Goal: Ask a question

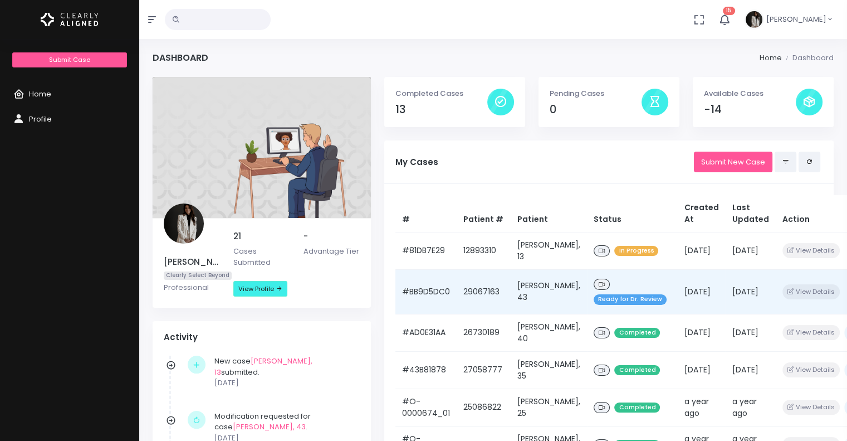
scroll to position [56, 0]
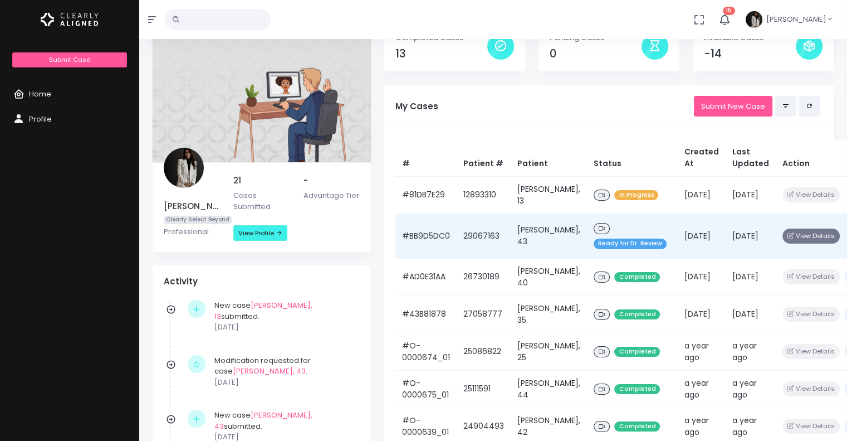
click at [783, 242] on button "View Details" at bounding box center [811, 235] width 57 height 15
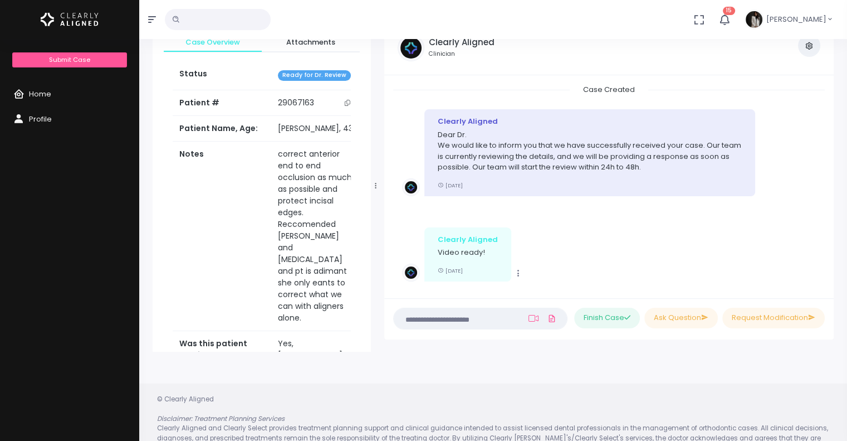
scroll to position [327, 0]
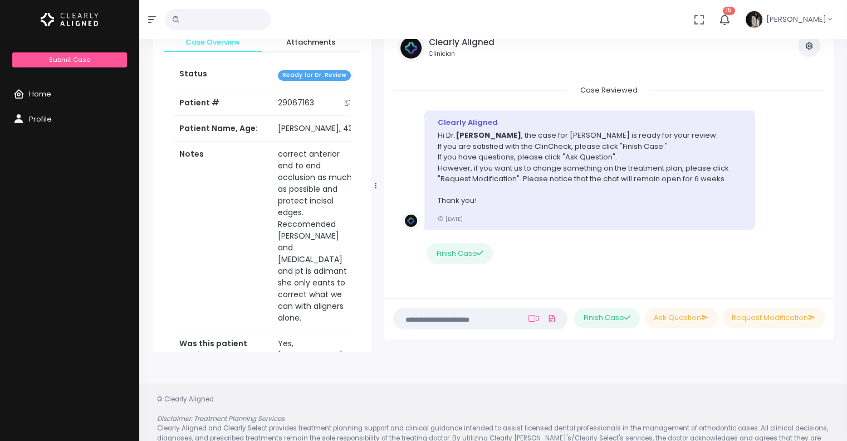
click at [487, 325] on nick-textarea "(Obrigatório)" at bounding box center [480, 319] width 174 height 22
click at [471, 321] on textarea at bounding box center [459, 318] width 116 height 12
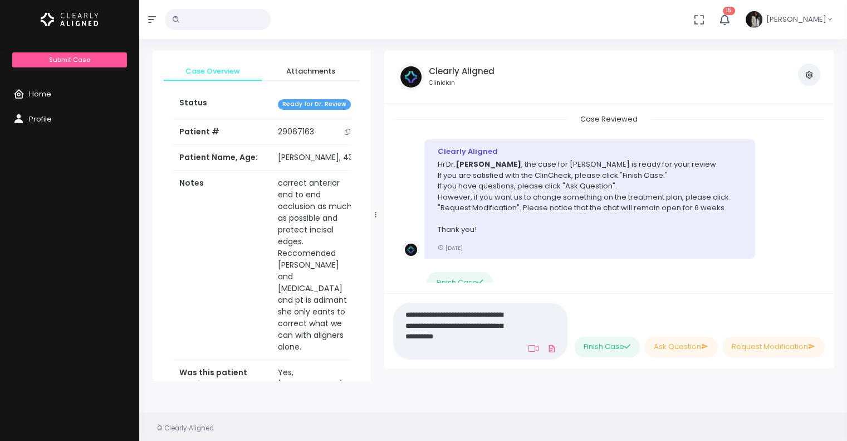
scroll to position [0, 0]
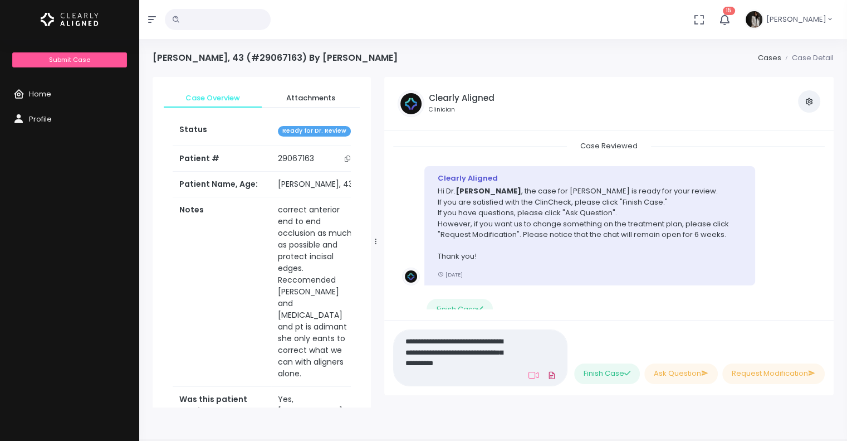
type textarea "**********"
click at [549, 373] on icon at bounding box center [552, 375] width 9 height 13
click input "file" at bounding box center [0, 0] width 0 height 0
click at [497, 369] on textarea "**********" at bounding box center [457, 357] width 112 height 47
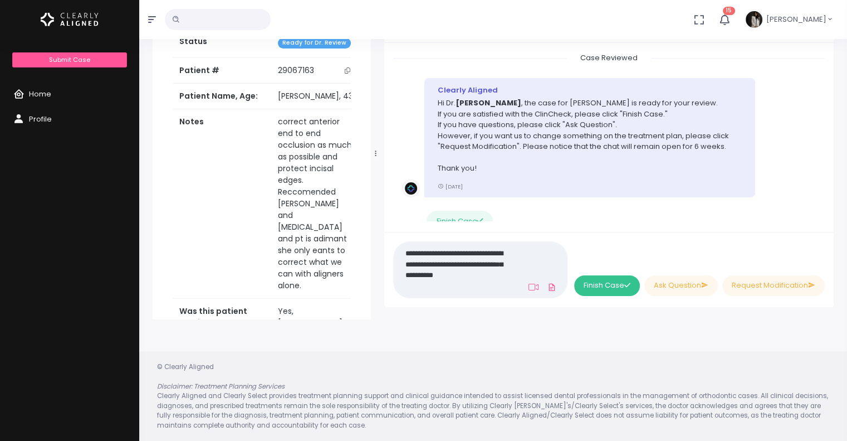
scroll to position [89, 0]
click at [687, 287] on button "Ask Question" at bounding box center [682, 285] width 74 height 21
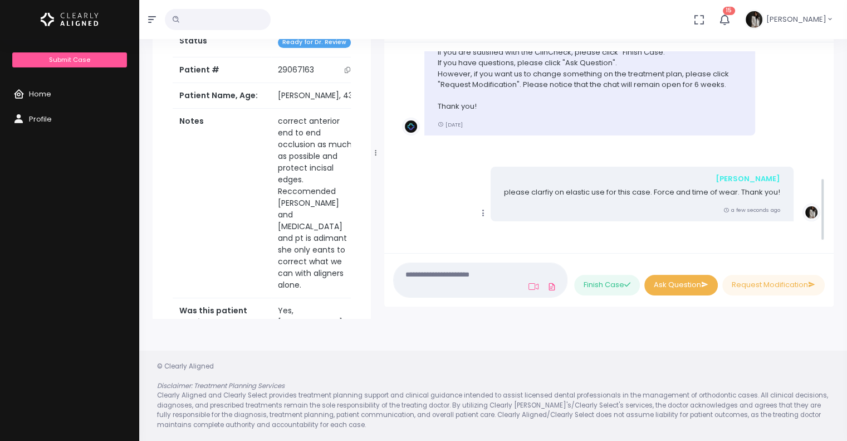
scroll to position [388, 0]
